Goal: Obtain resource: Download file/media

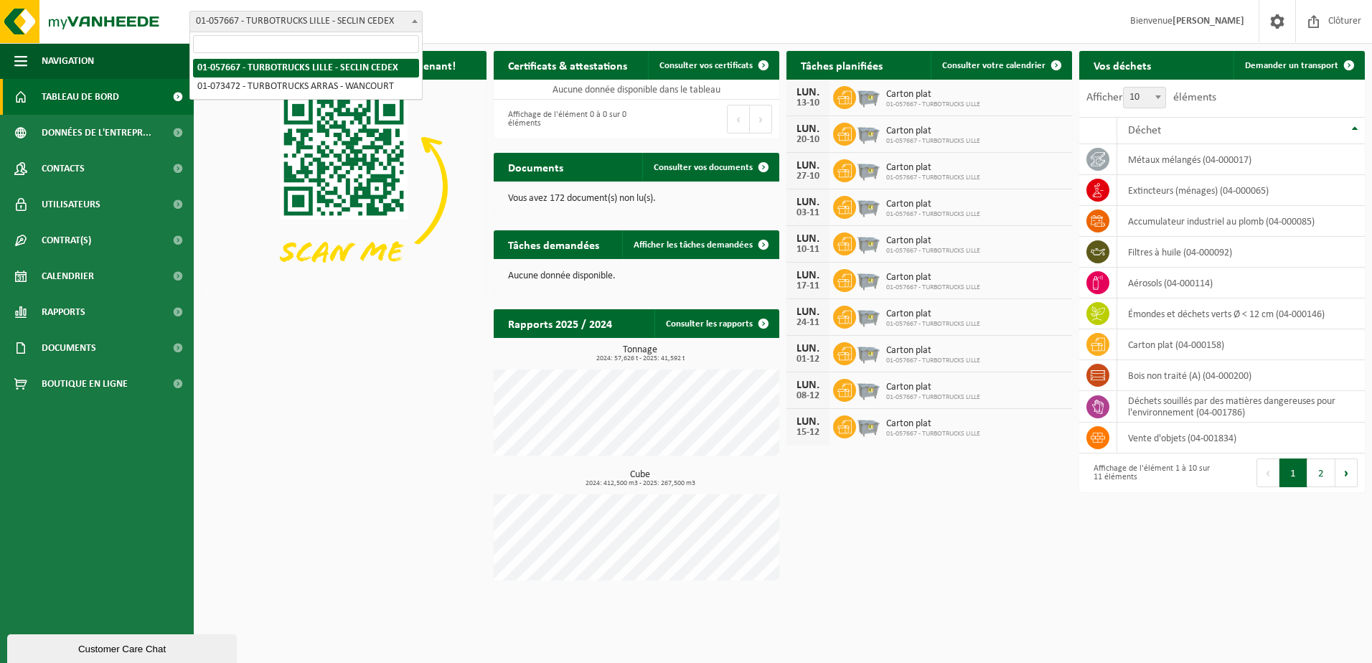
click at [412, 27] on span at bounding box center [414, 20] width 14 height 19
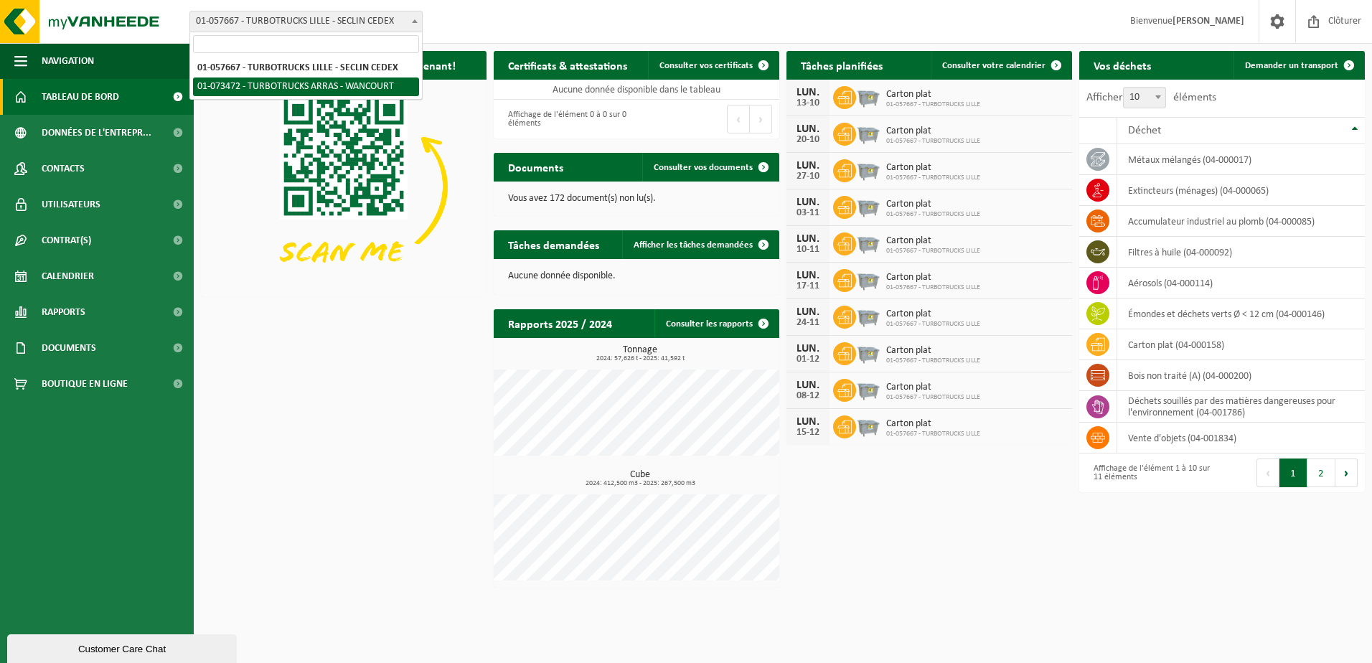
select select "31894"
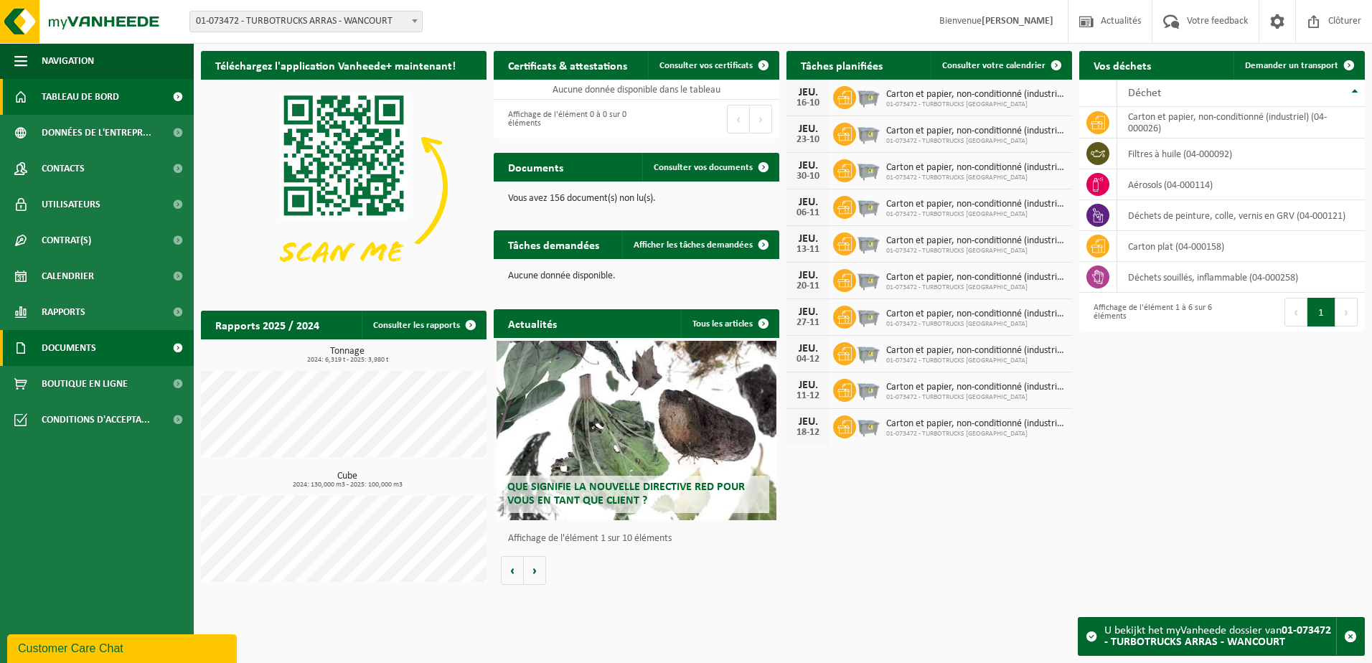
click at [178, 352] on span at bounding box center [177, 348] width 32 height 36
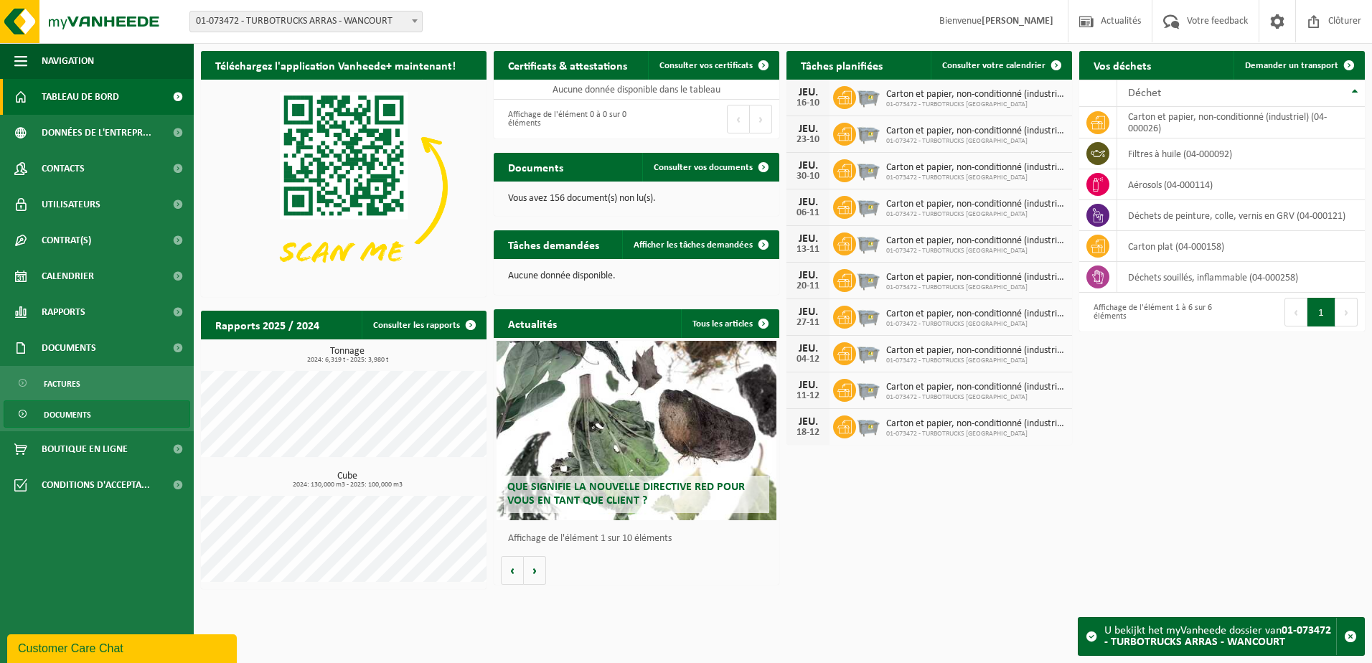
click at [75, 411] on span "Documents" at bounding box center [67, 414] width 47 height 27
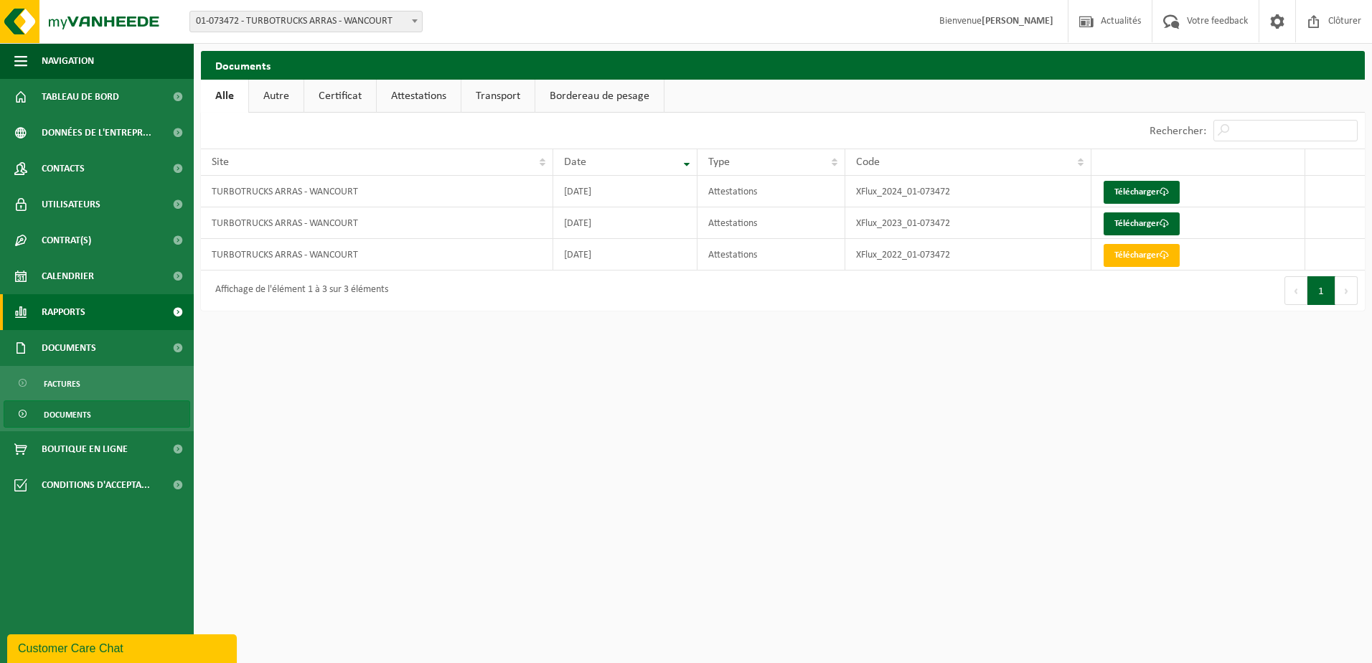
click at [83, 316] on span "Rapports" at bounding box center [64, 312] width 44 height 36
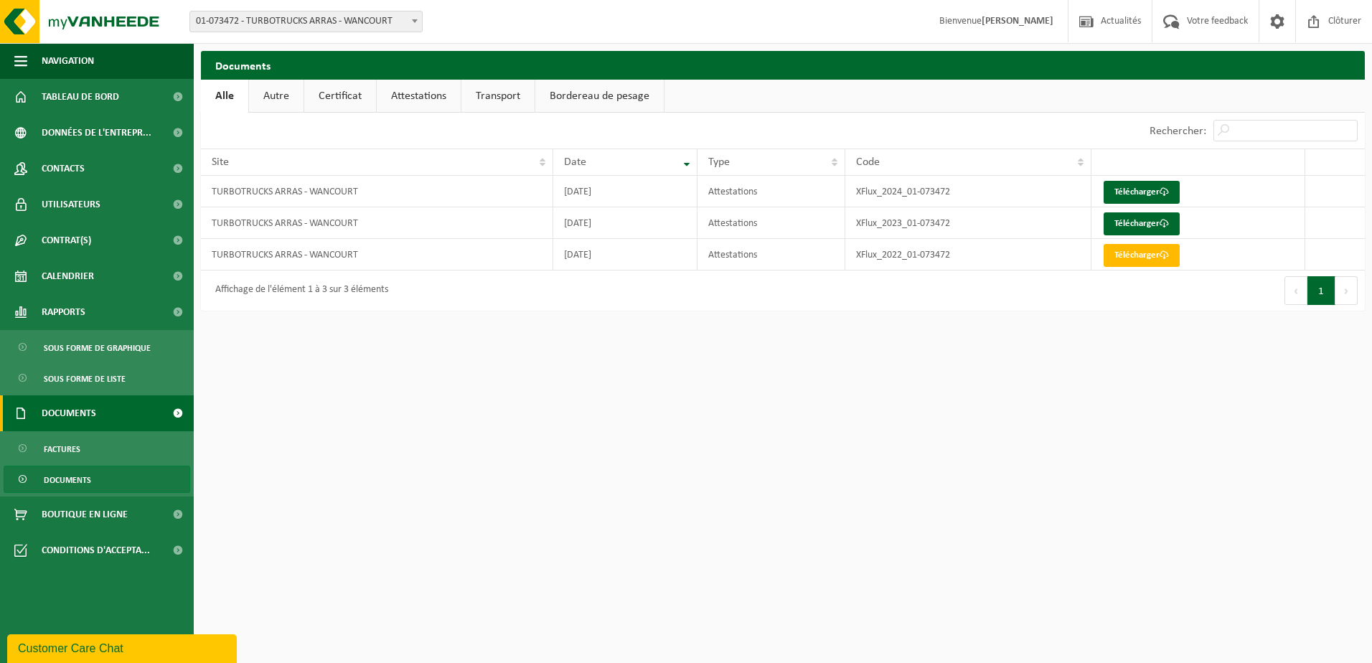
click at [83, 413] on span "Documents" at bounding box center [69, 413] width 55 height 36
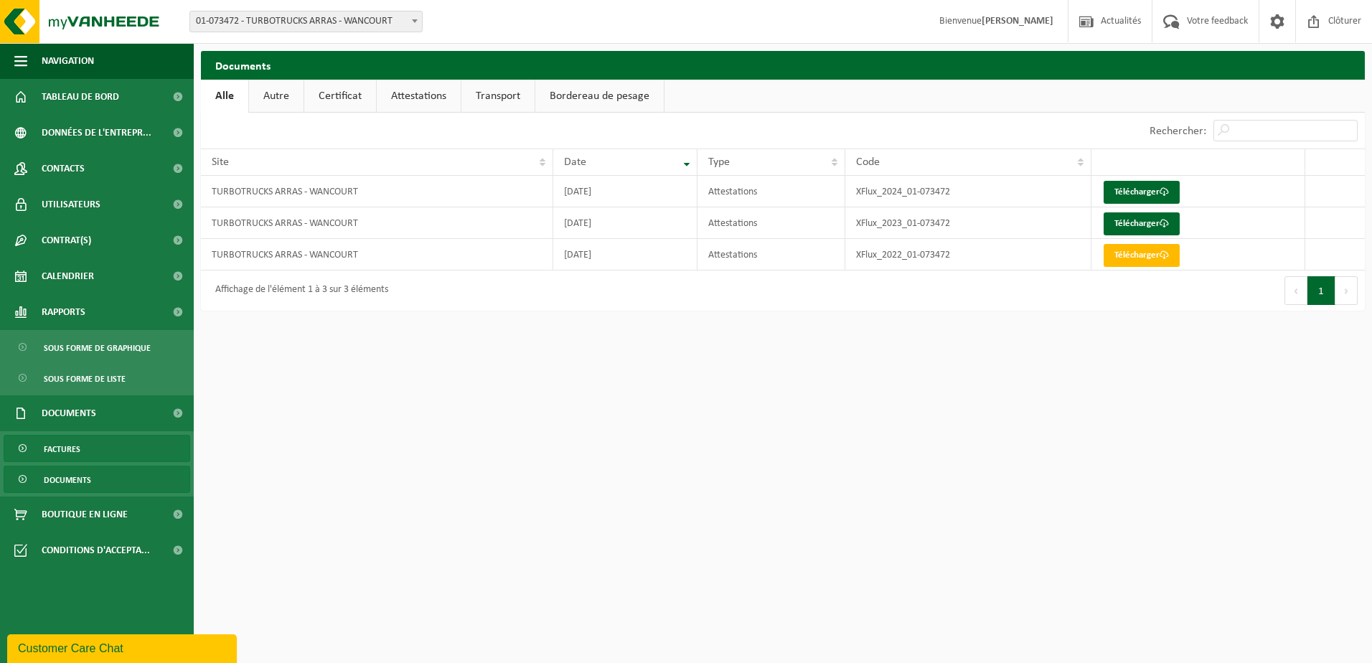
click at [66, 445] on span "Factures" at bounding box center [62, 448] width 37 height 27
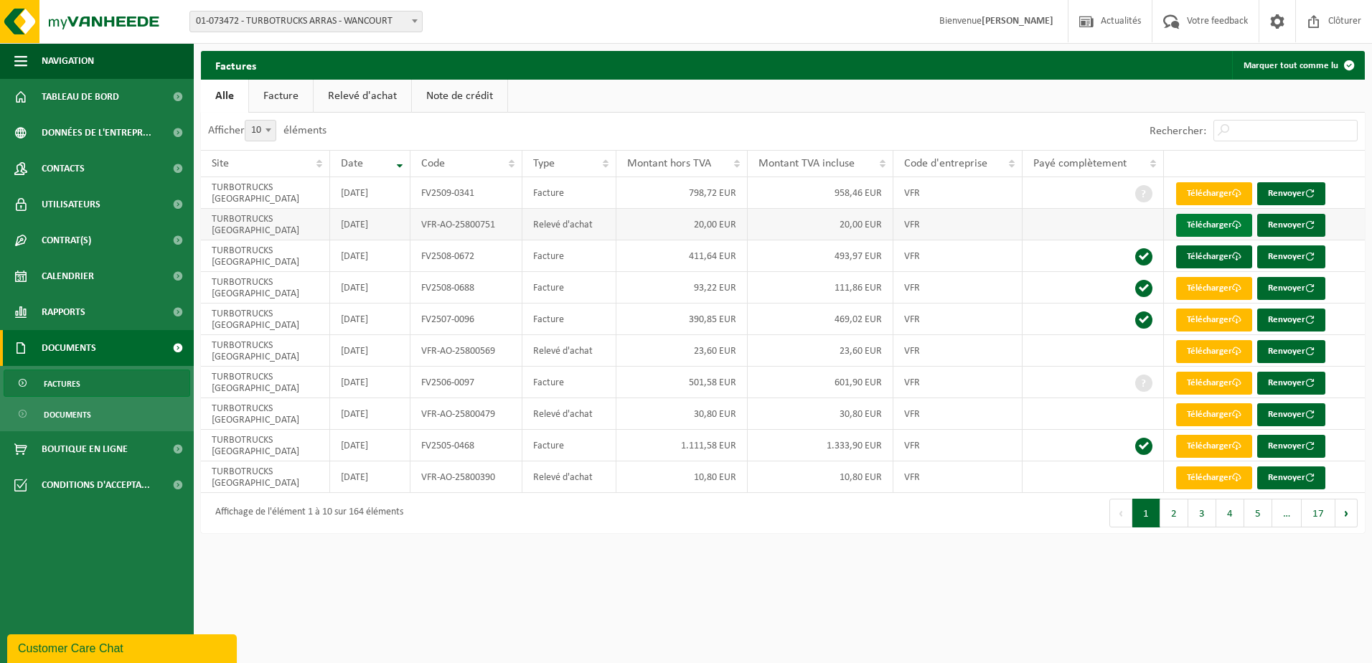
click at [1197, 224] on link "Télécharger" at bounding box center [1214, 225] width 76 height 23
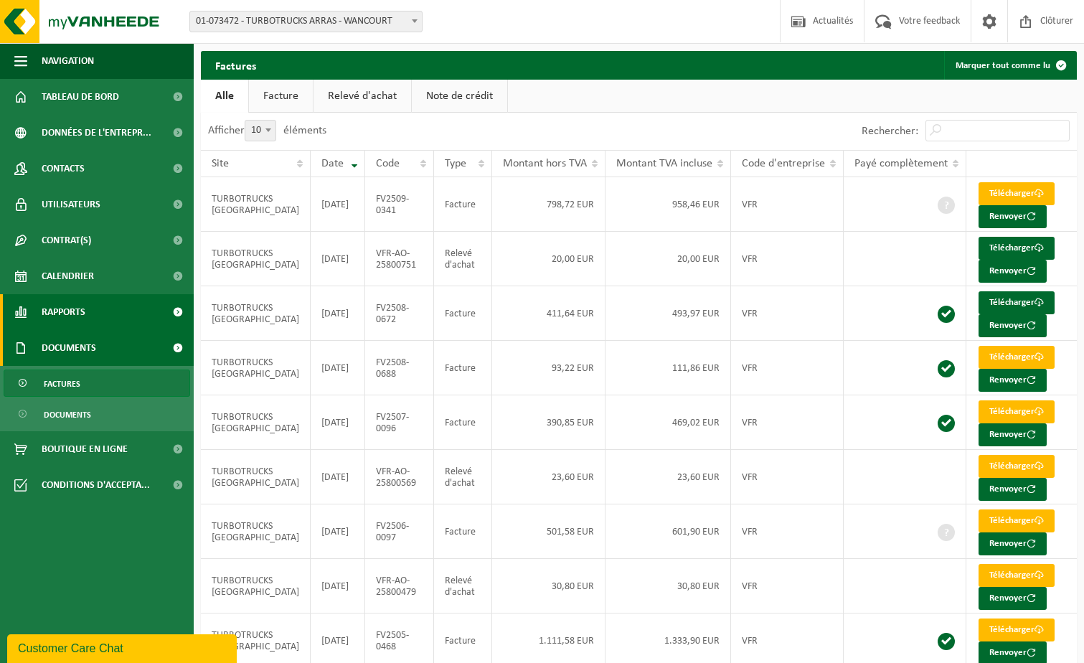
click at [121, 310] on link "Rapports" at bounding box center [97, 312] width 194 height 36
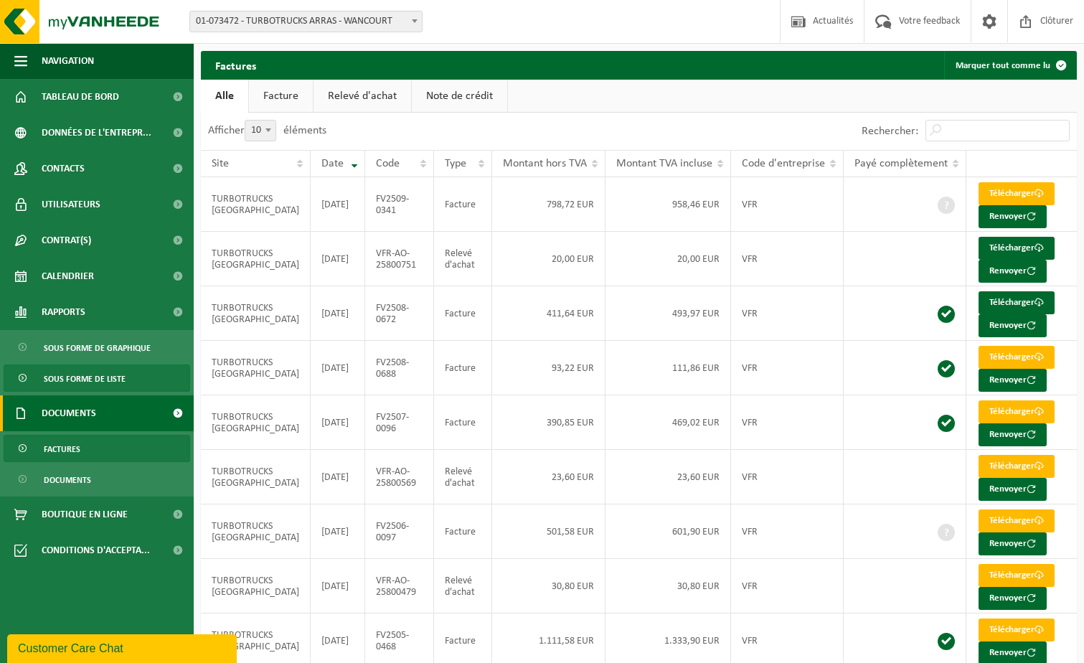
click at [107, 376] on span "Sous forme de liste" at bounding box center [85, 378] width 82 height 27
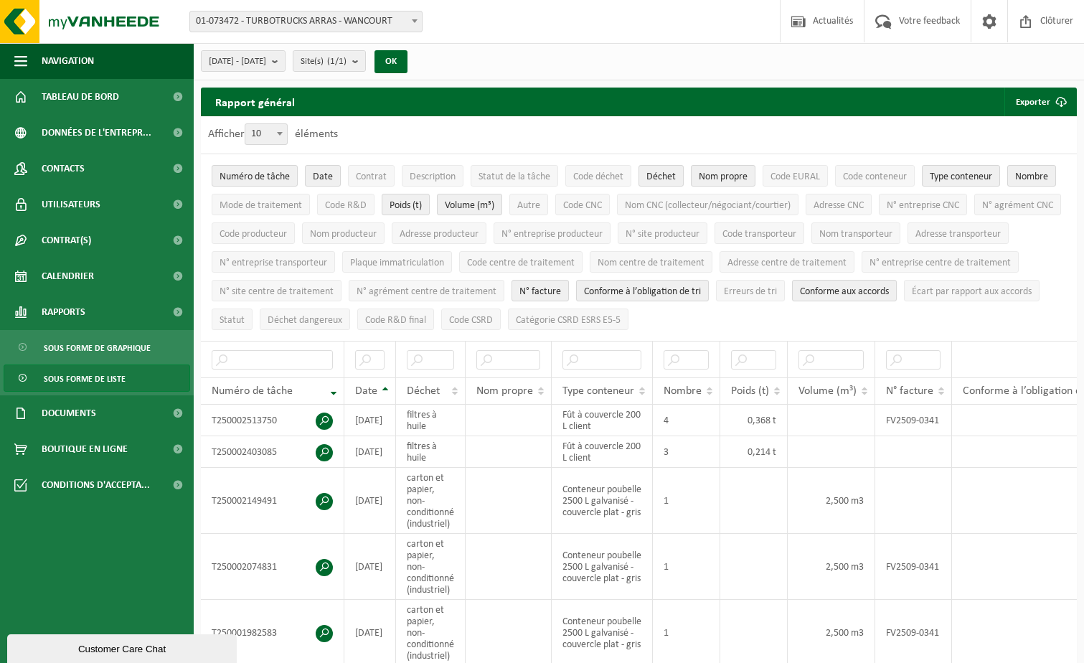
click at [273, 131] on span "10" at bounding box center [266, 134] width 42 height 20
click at [273, 124] on select "10 25 50 100" at bounding box center [269, 123] width 43 height 1
select select "100"
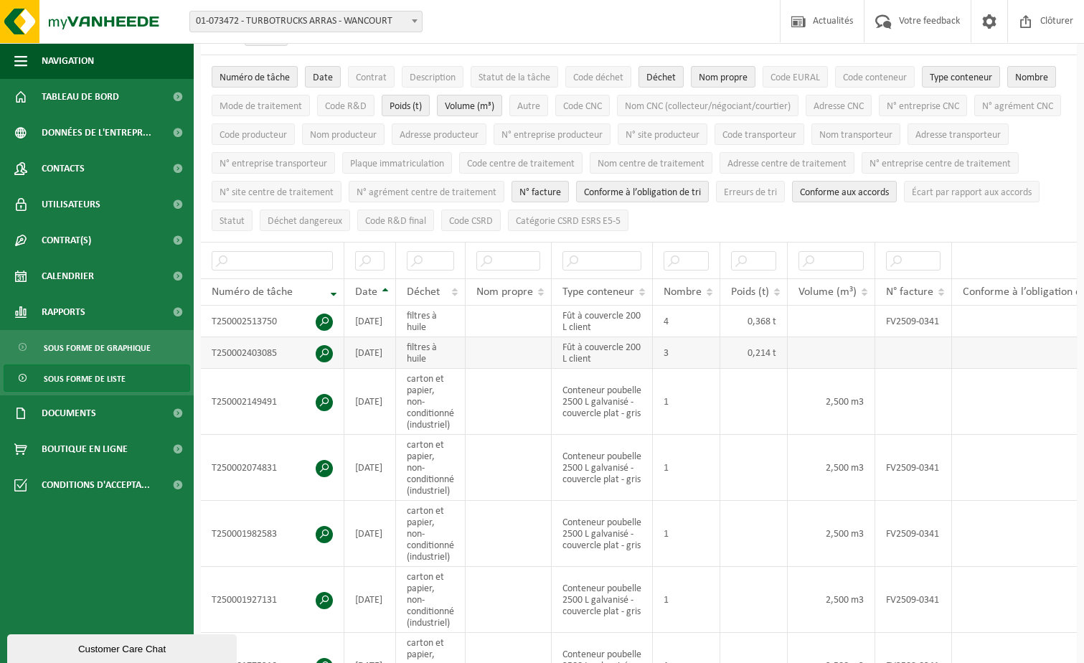
scroll to position [143, 0]
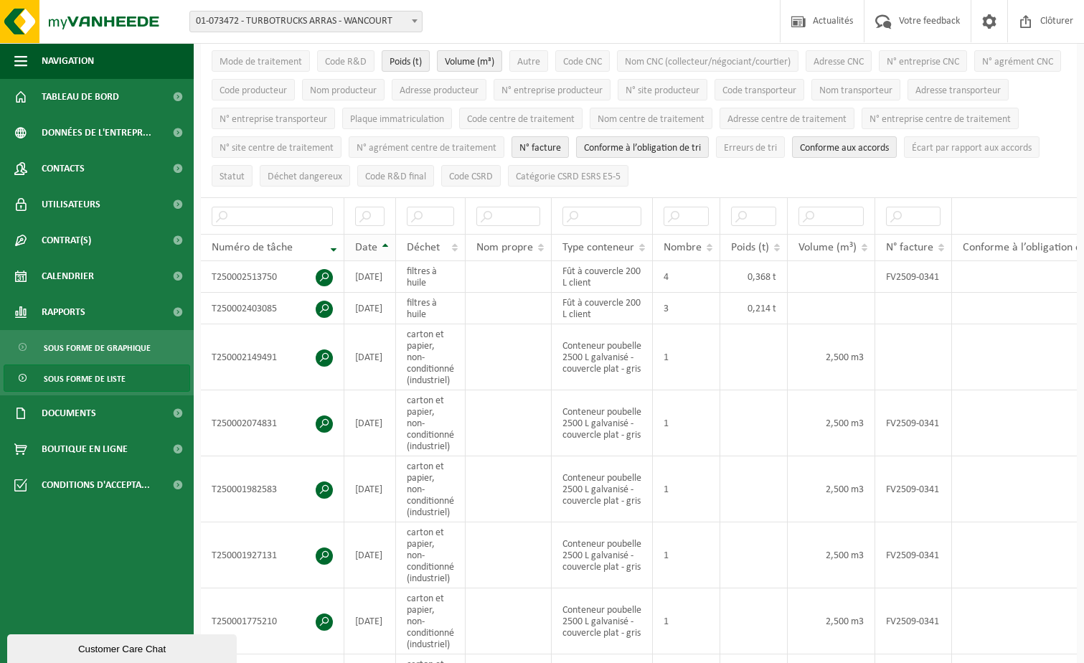
click at [382, 242] on th "Date" at bounding box center [370, 247] width 52 height 27
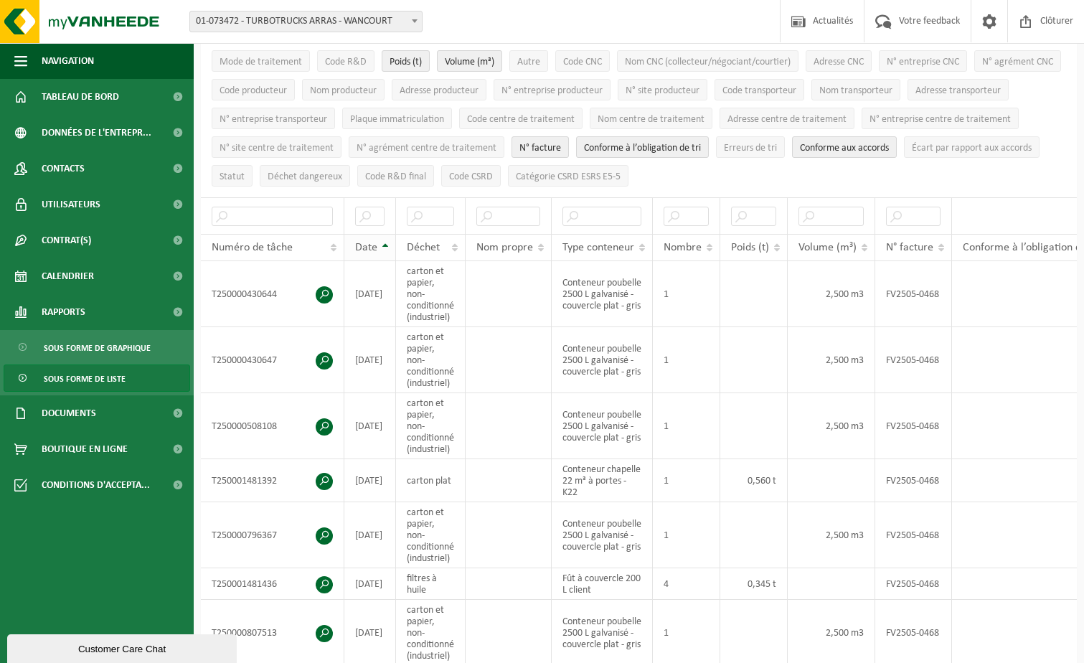
click at [382, 242] on th "Date" at bounding box center [370, 247] width 52 height 27
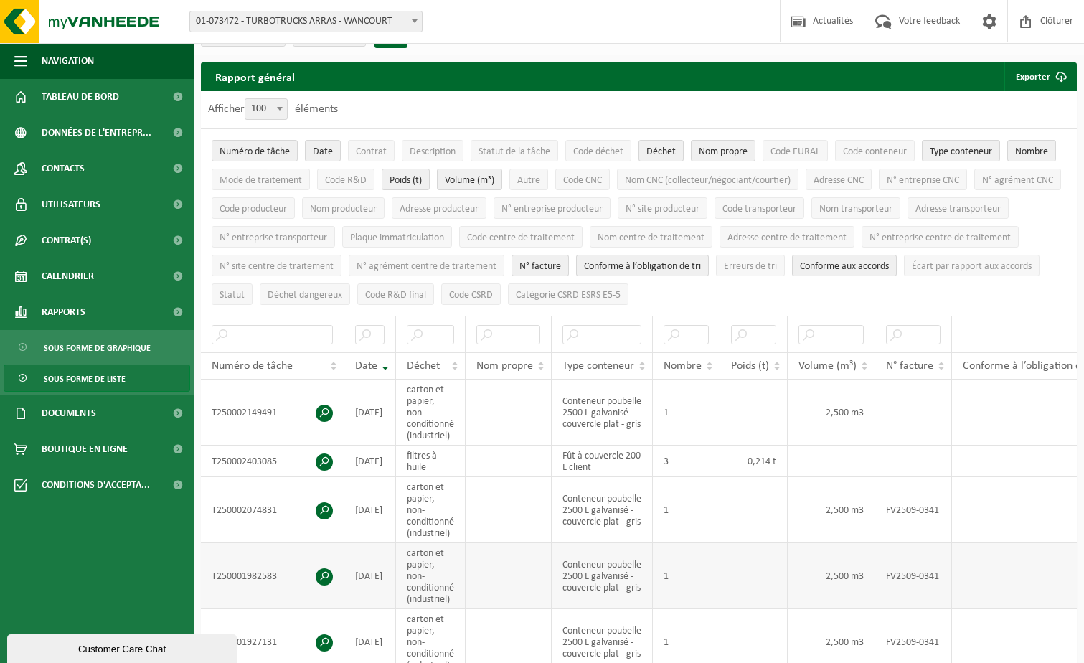
scroll to position [0, 0]
